Goal: Task Accomplishment & Management: Manage account settings

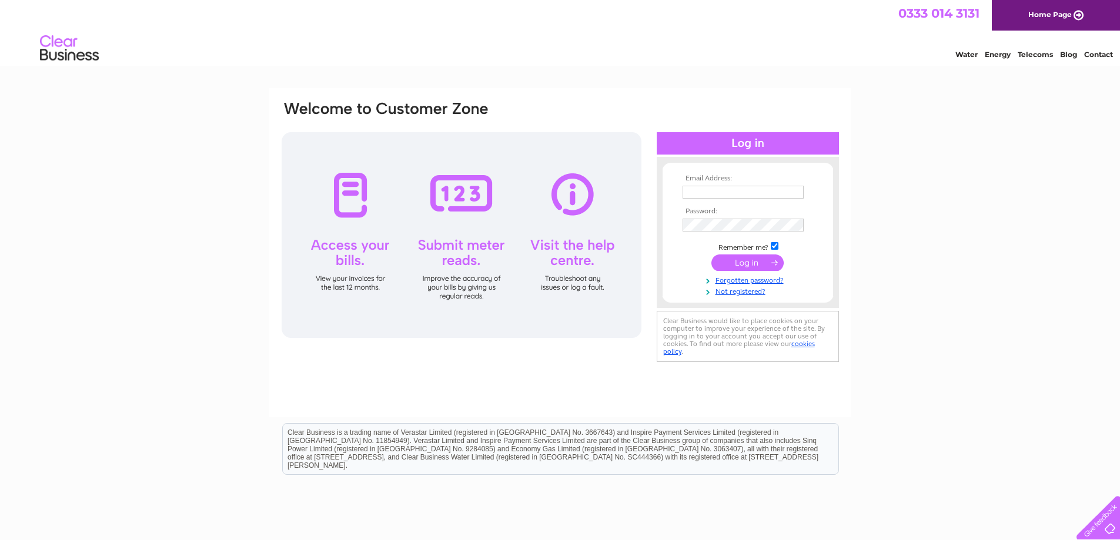
type input "finishingbromyard@btinternet.com"
click at [743, 260] on input "submit" at bounding box center [747, 263] width 72 height 16
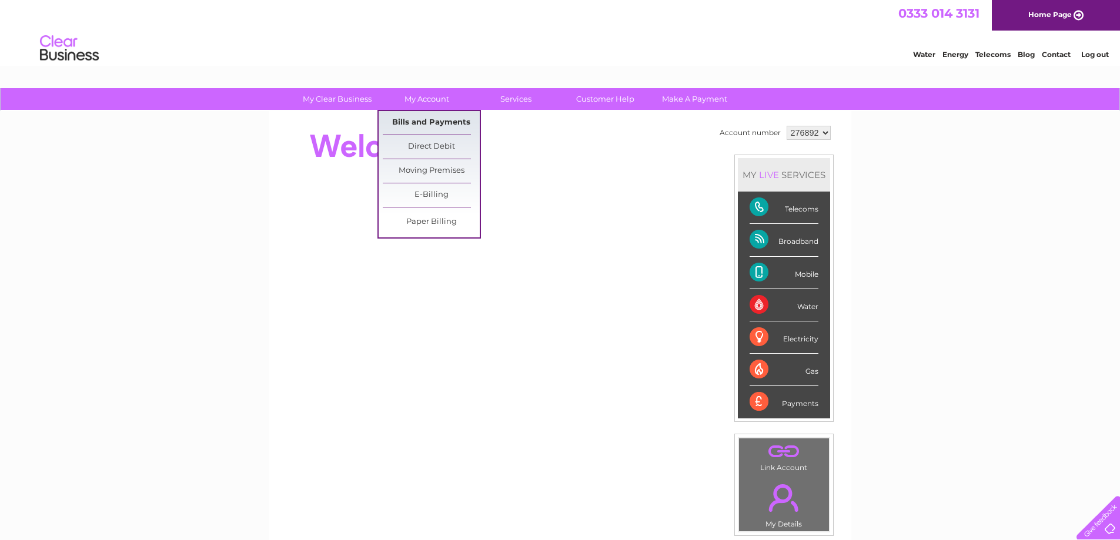
click at [435, 120] on link "Bills and Payments" at bounding box center [431, 123] width 97 height 24
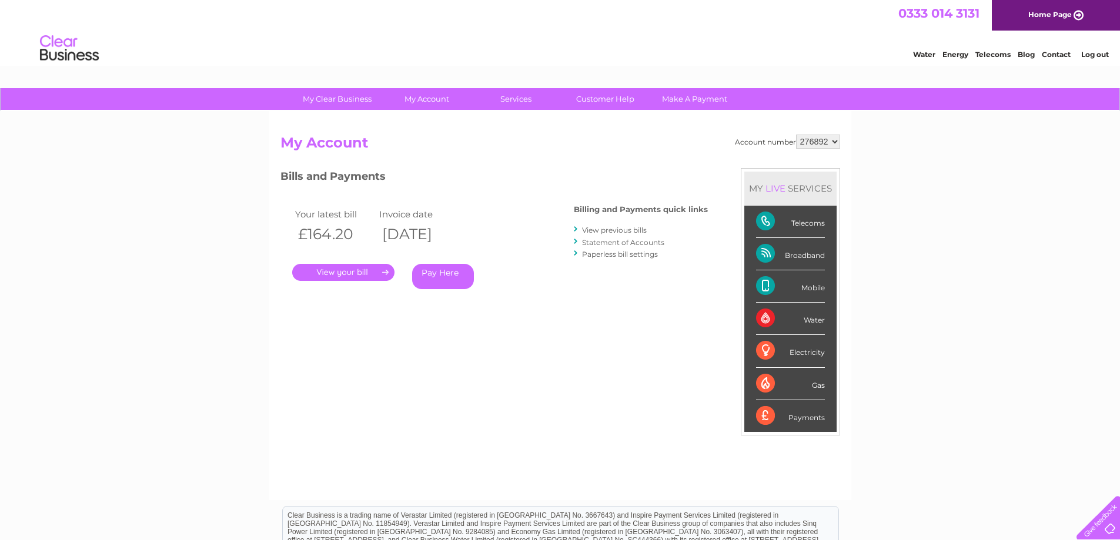
click at [339, 272] on link "." at bounding box center [343, 272] width 102 height 17
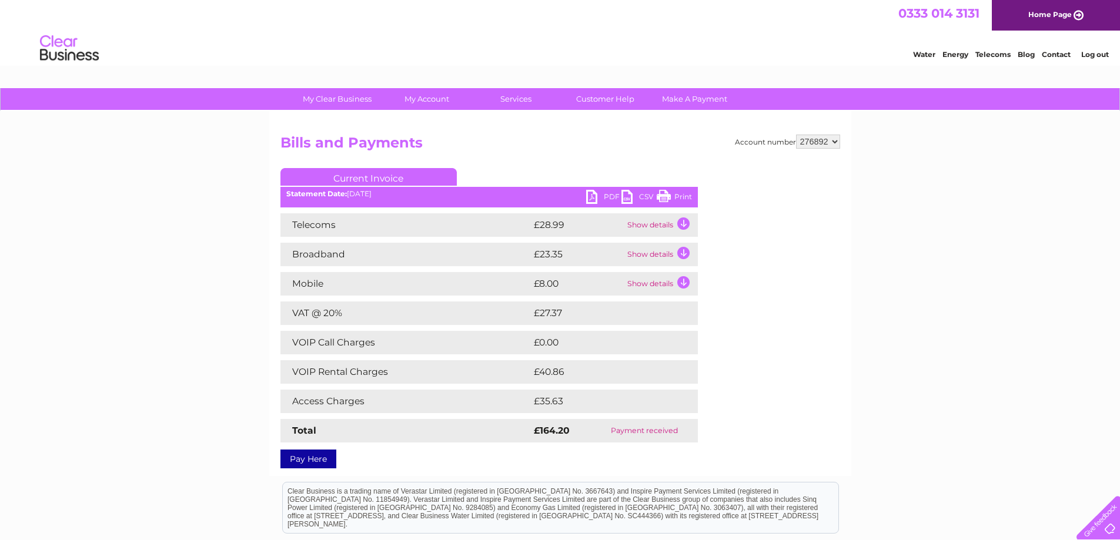
click at [590, 195] on link "PDF" at bounding box center [603, 198] width 35 height 17
click at [1090, 56] on link "Log out" at bounding box center [1095, 54] width 28 height 9
